Goal: Information Seeking & Learning: Check status

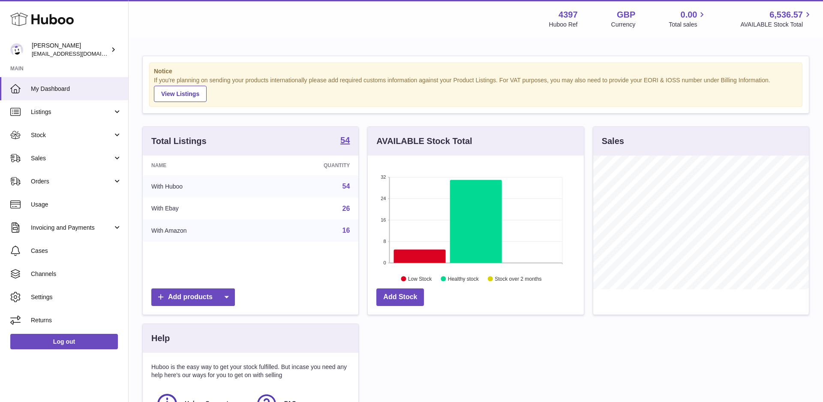
scroll to position [134, 216]
click at [52, 153] on link "Sales" at bounding box center [64, 158] width 128 height 23
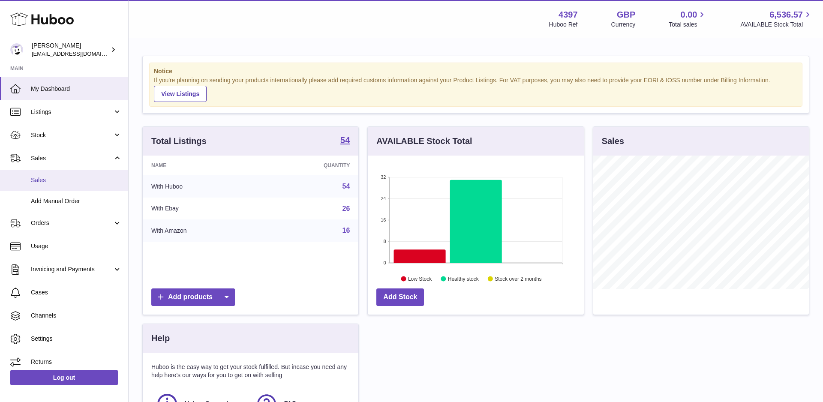
click at [58, 176] on span "Sales" at bounding box center [76, 180] width 91 height 8
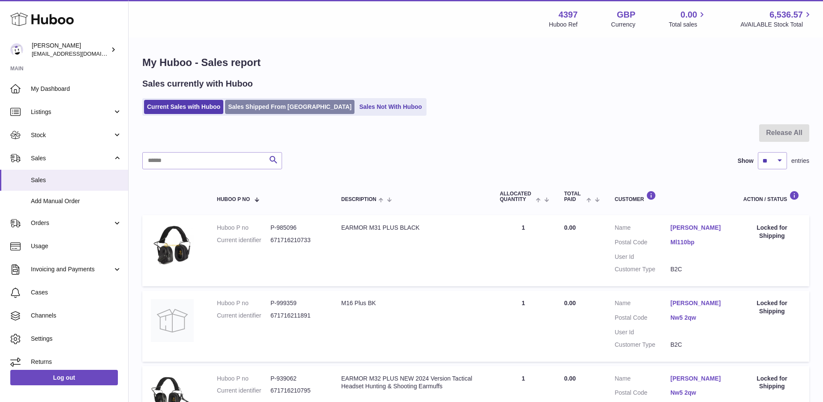
click at [248, 111] on link "Sales Shipped From [GEOGRAPHIC_DATA]" at bounding box center [289, 107] width 129 height 14
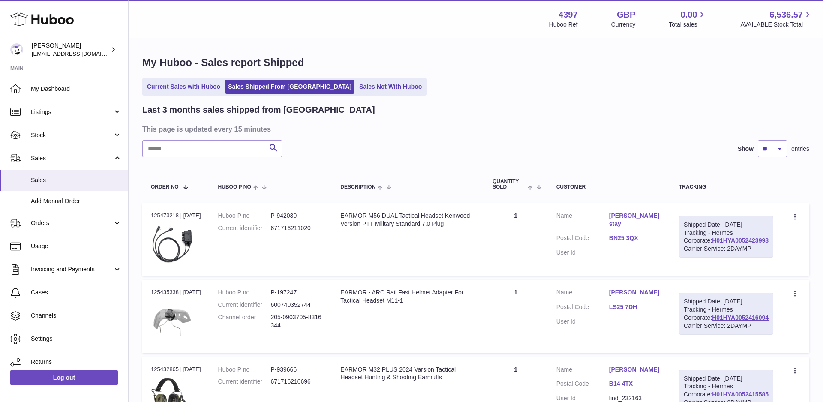
drag, startPoint x: 763, startPoint y: 252, endPoint x: 760, endPoint y: 256, distance: 5.6
click at [761, 255] on div "Shipped Date: 26th Sep 2025 Tracking - Hermes Corporate: H01HYA0052423998 Carri…" at bounding box center [726, 237] width 94 height 42
click at [760, 256] on div "Shipped Date: 26th Sep 2025 Tracking - Hermes Corporate: H01HYA0052423998 Carri…" at bounding box center [726, 237] width 94 height 42
copy link "H01HYA0052423998"
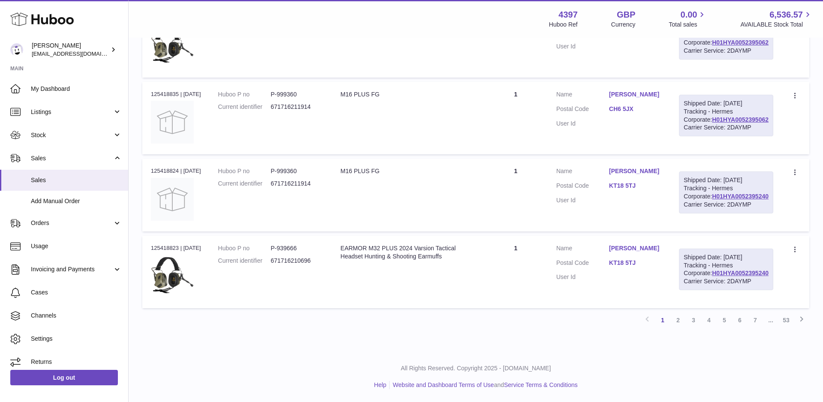
scroll to position [764, 0]
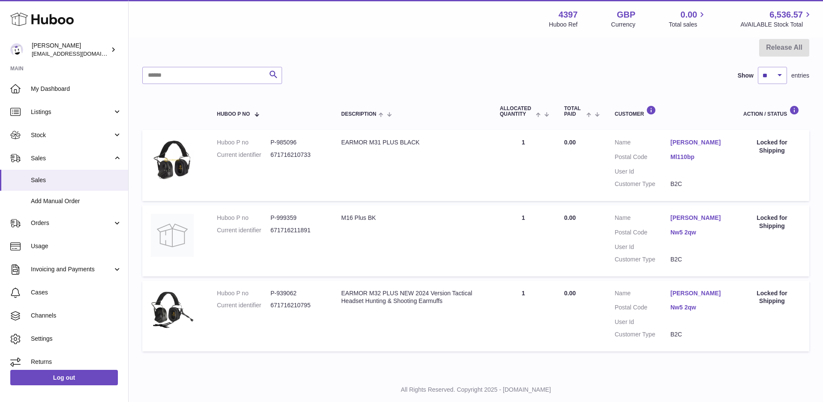
scroll to position [87, 0]
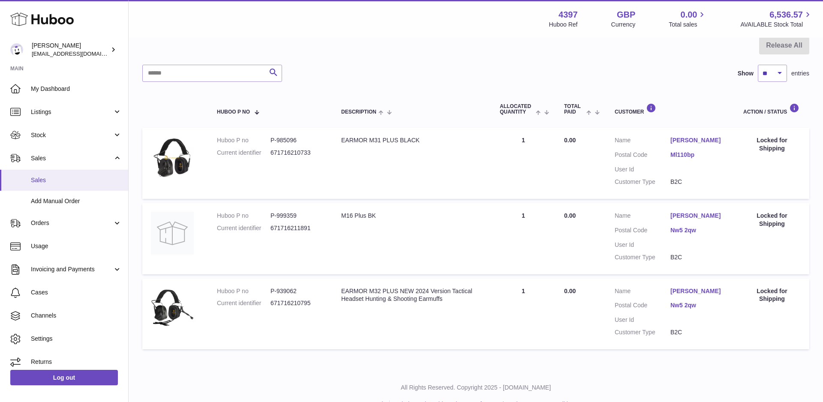
click at [67, 187] on link "Sales" at bounding box center [64, 180] width 128 height 21
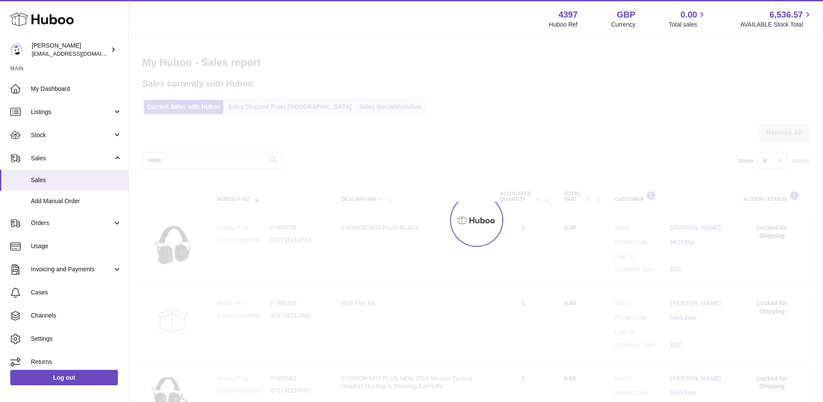
click at [237, 108] on link "Sales Shipped From [GEOGRAPHIC_DATA]" at bounding box center [289, 107] width 129 height 14
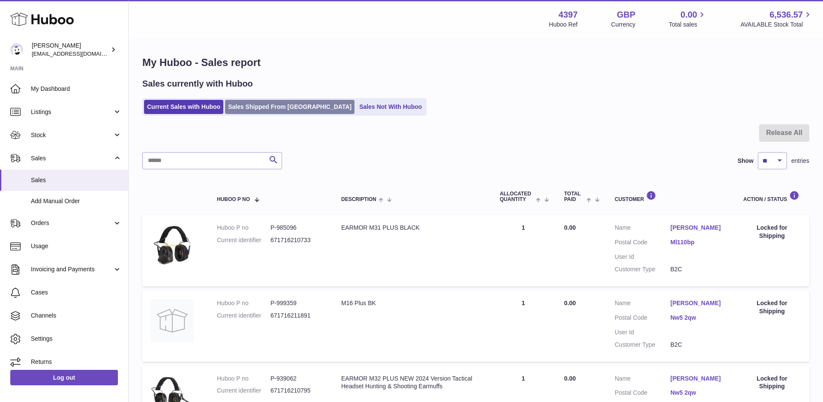
click at [231, 108] on link "Sales Shipped From [GEOGRAPHIC_DATA]" at bounding box center [289, 107] width 129 height 14
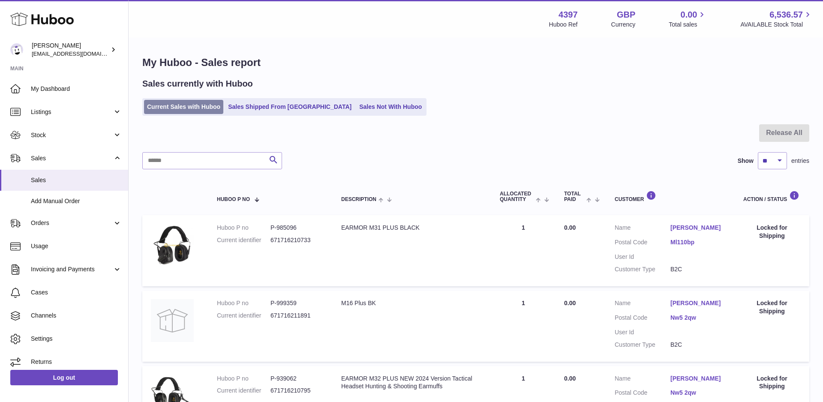
scroll to position [0, 0]
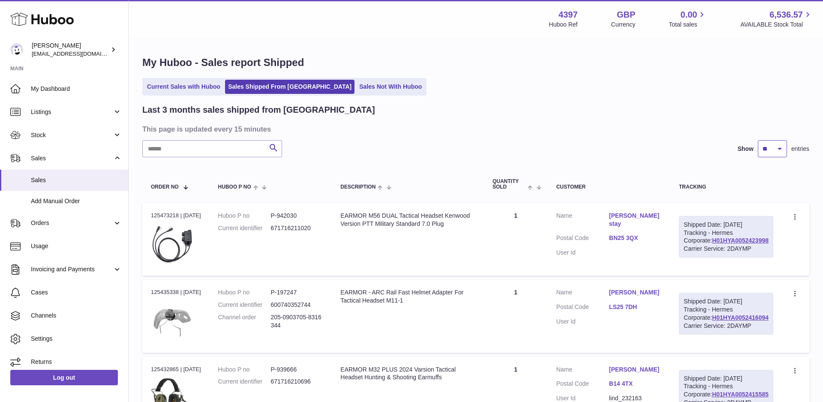
select select "**"
click option "**" at bounding box center [0, 0] width 0 height 0
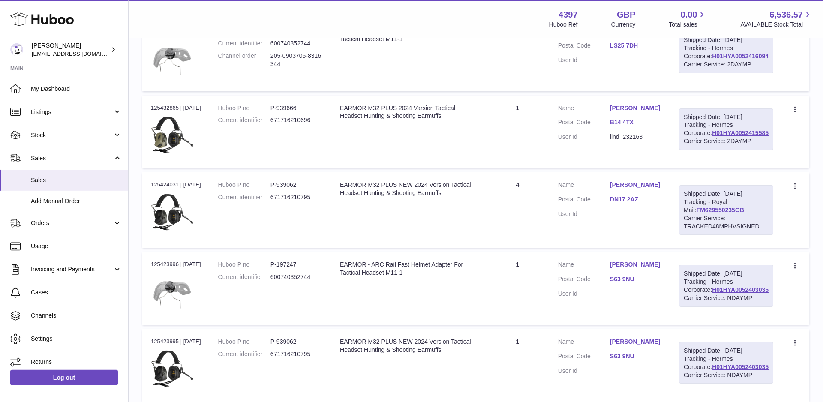
scroll to position [267, 0]
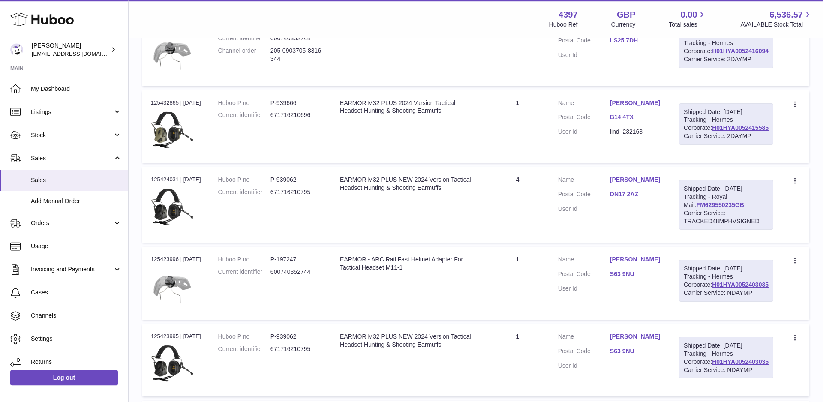
click at [706, 208] on link "FM629550235GB" at bounding box center [720, 204] width 48 height 7
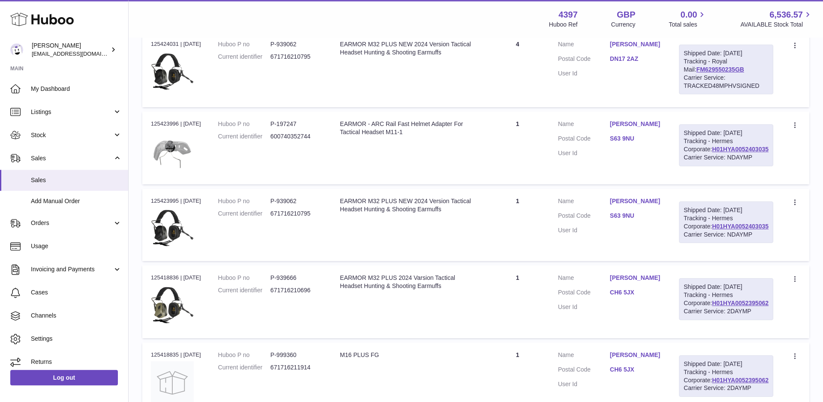
scroll to position [406, 0]
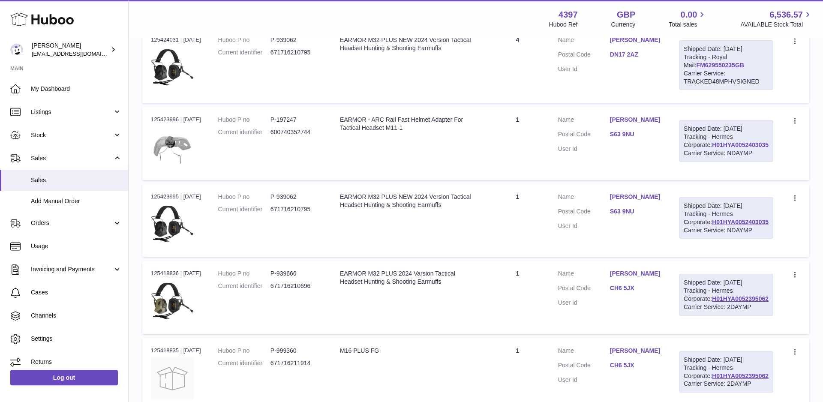
click at [726, 148] on link "H01HYA0052403035" at bounding box center [740, 144] width 57 height 7
click at [662, 138] on link "S63 9NU" at bounding box center [636, 134] width 52 height 8
click at [665, 174] on div at bounding box center [411, 201] width 823 height 402
click at [620, 138] on link "S63 9NU" at bounding box center [636, 134] width 52 height 8
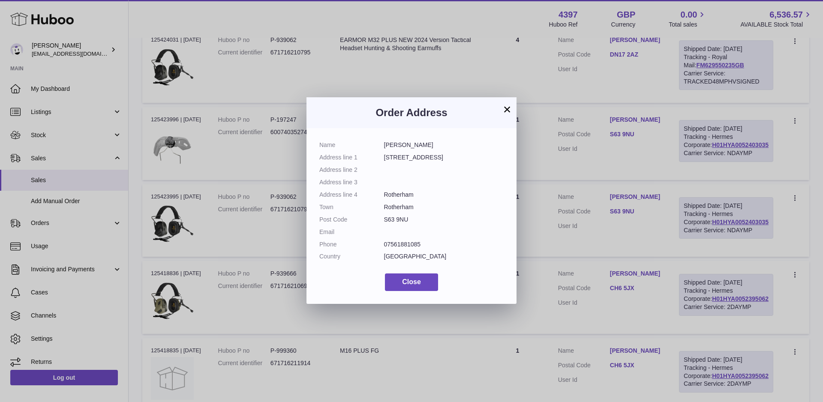
click at [393, 217] on dd "S63 9NU" at bounding box center [444, 220] width 120 height 8
click at [503, 104] on button "×" at bounding box center [507, 109] width 10 height 10
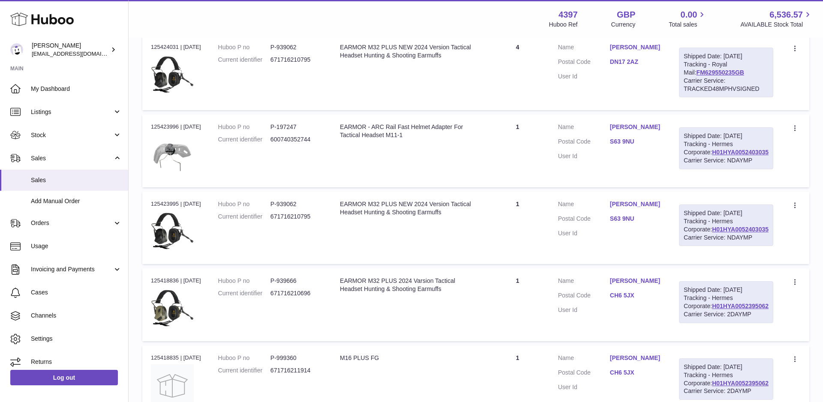
scroll to position [395, 0]
